Goal: Find specific page/section: Find specific page/section

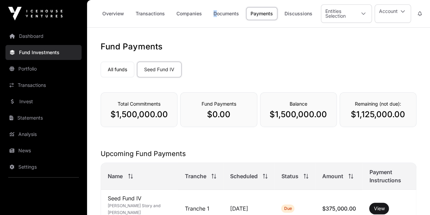
drag, startPoint x: 214, startPoint y: 6, endPoint x: 215, endPoint y: 12, distance: 5.9
click at [215, 12] on div "Overview Transactions Companies Documents Payments Discussions" at bounding box center [206, 13] width 230 height 21
click at [215, 12] on link "Documents" at bounding box center [226, 13] width 34 height 13
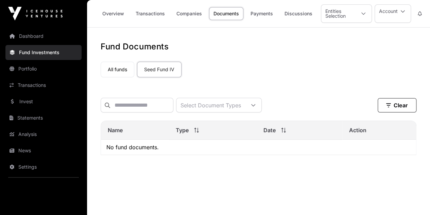
click at [49, 119] on link "Statements" at bounding box center [43, 117] width 76 height 15
